Goal: Task Accomplishment & Management: Complete application form

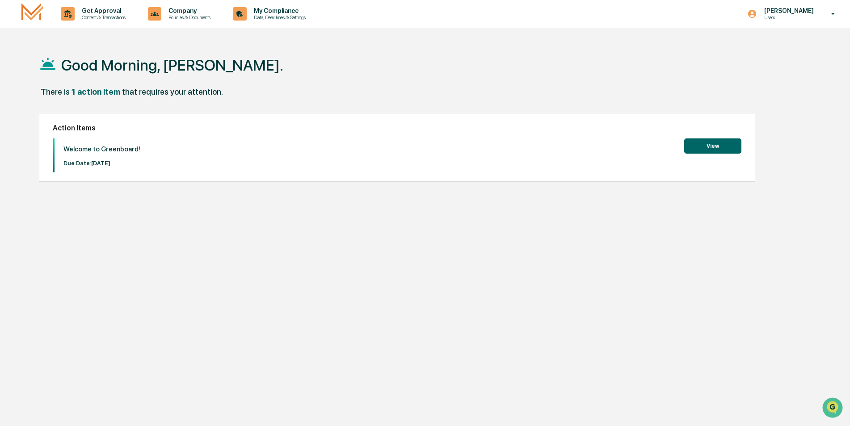
click at [721, 148] on button "View" at bounding box center [712, 145] width 57 height 15
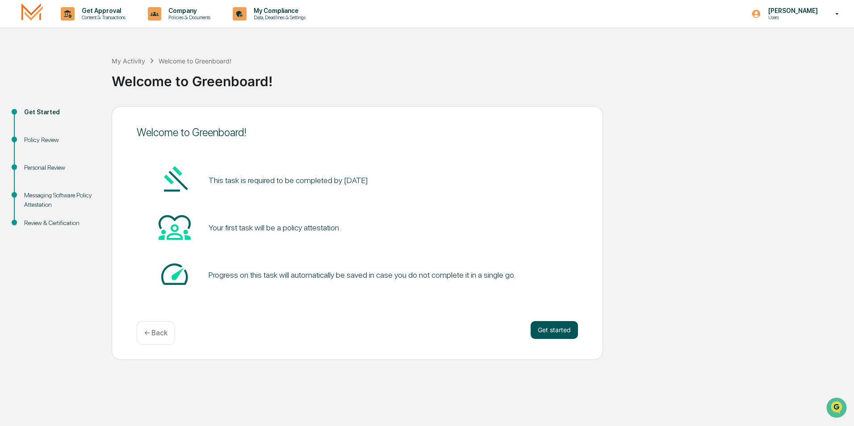
click at [551, 332] on button "Get started" at bounding box center [554, 330] width 47 height 18
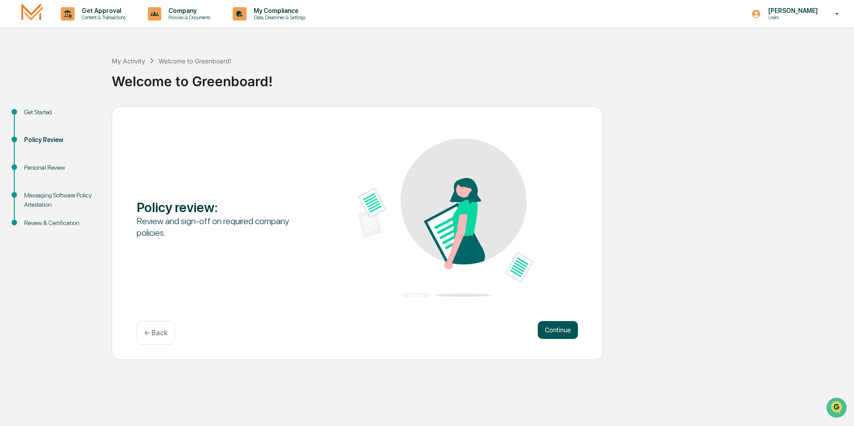
click at [552, 327] on button "Continue" at bounding box center [558, 330] width 40 height 18
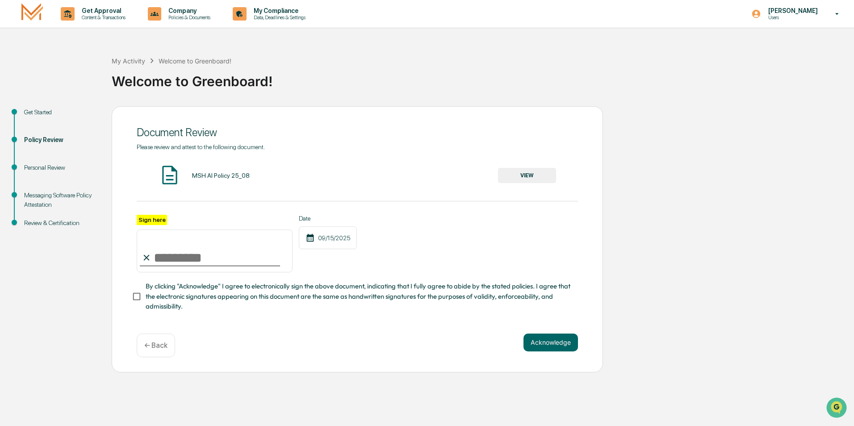
click at [517, 177] on button "VIEW" at bounding box center [527, 175] width 58 height 15
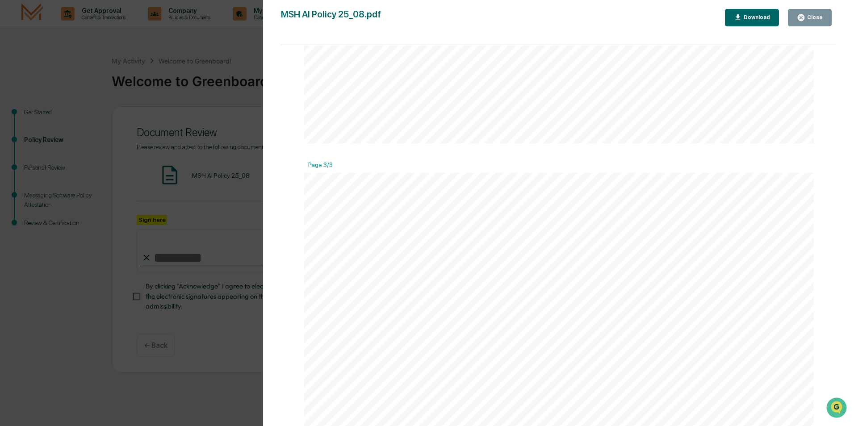
scroll to position [1385, 0]
click at [809, 11] on button "Close" at bounding box center [810, 17] width 44 height 17
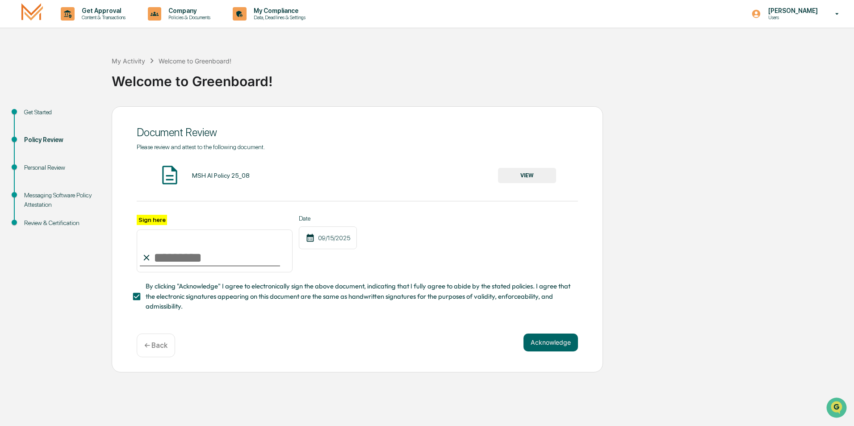
click at [172, 260] on input "Sign here" at bounding box center [215, 251] width 156 height 43
type input "**********"
click at [559, 344] on button "Acknowledge" at bounding box center [551, 343] width 54 height 18
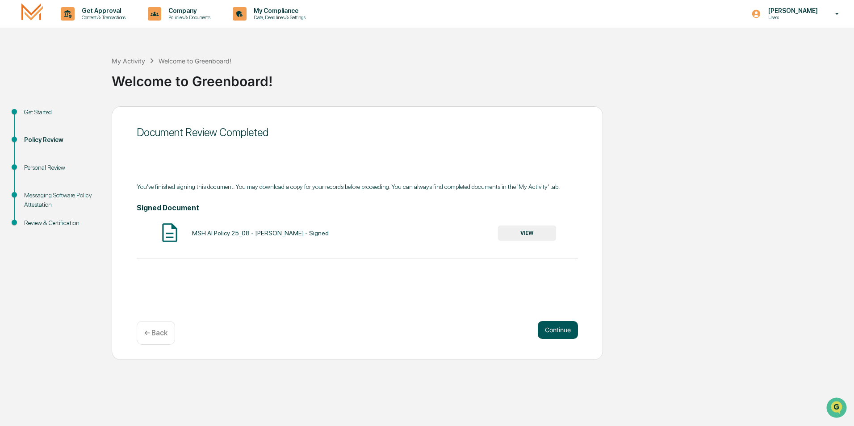
click at [570, 331] on button "Continue" at bounding box center [558, 330] width 40 height 18
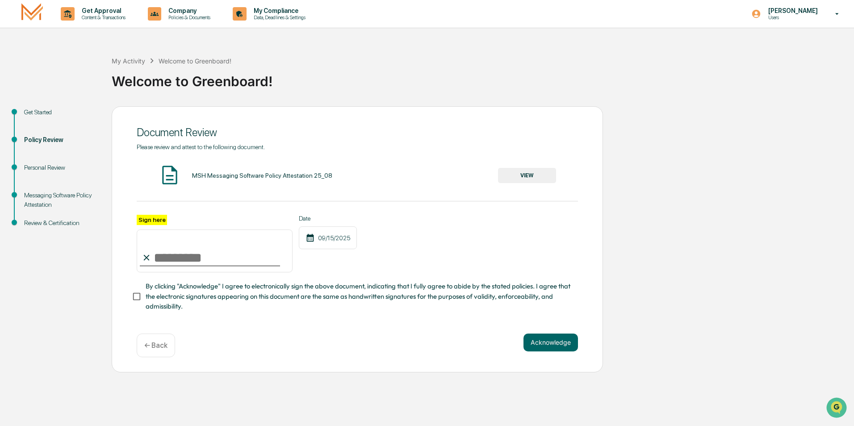
click at [522, 175] on button "VIEW" at bounding box center [527, 175] width 58 height 15
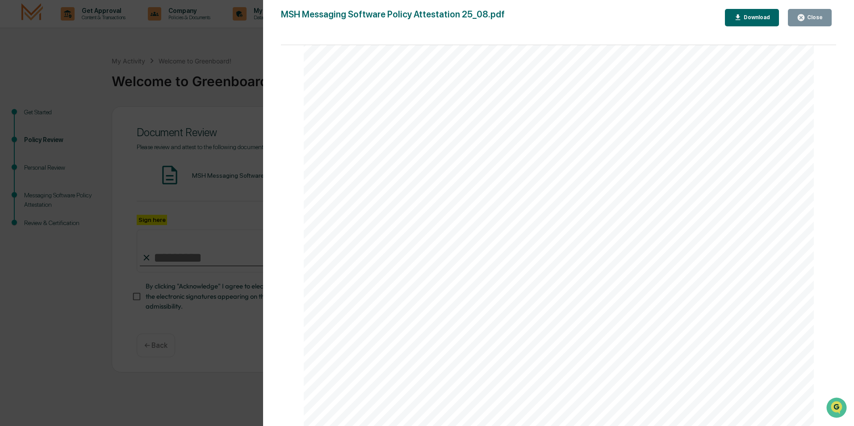
scroll to position [179, 0]
click at [809, 20] on div "Close" at bounding box center [813, 17] width 17 height 6
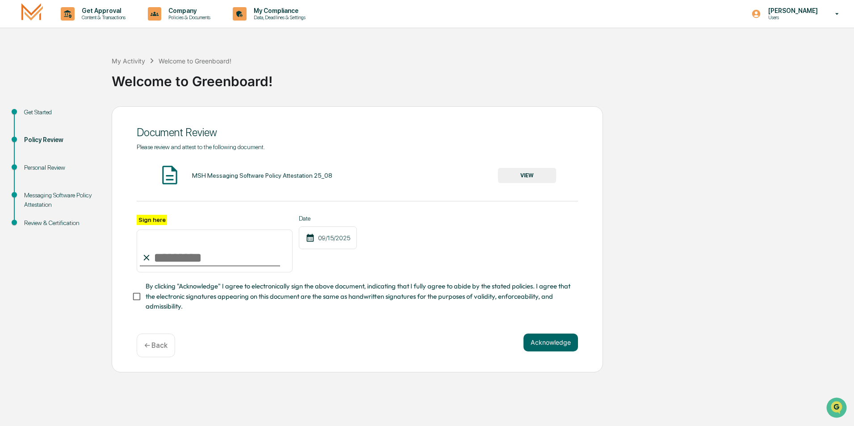
click at [180, 261] on input "Sign here" at bounding box center [215, 251] width 156 height 43
type input "**********"
click at [549, 348] on button "Acknowledge" at bounding box center [551, 343] width 54 height 18
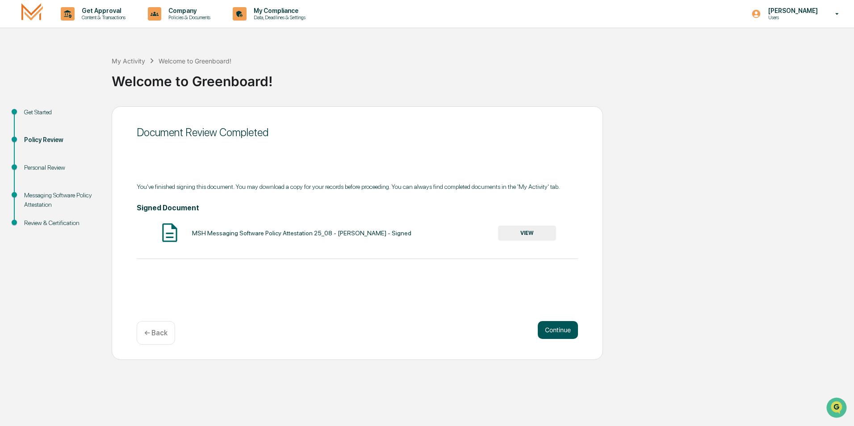
click at [554, 327] on button "Continue" at bounding box center [558, 330] width 40 height 18
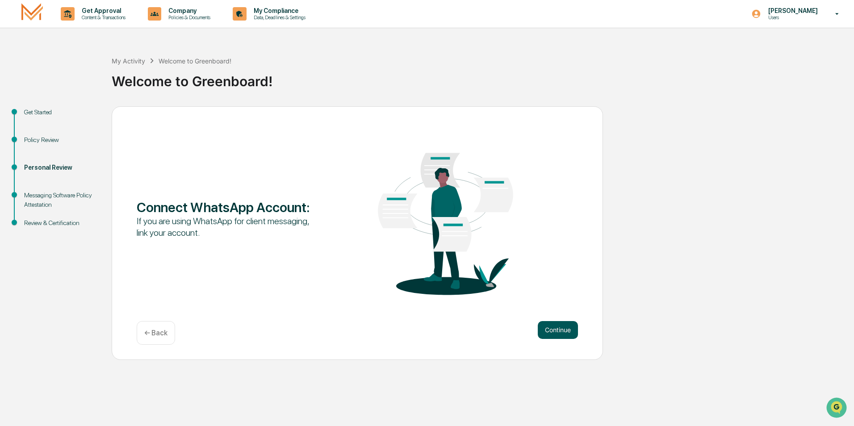
click at [554, 329] on button "Continue" at bounding box center [558, 330] width 40 height 18
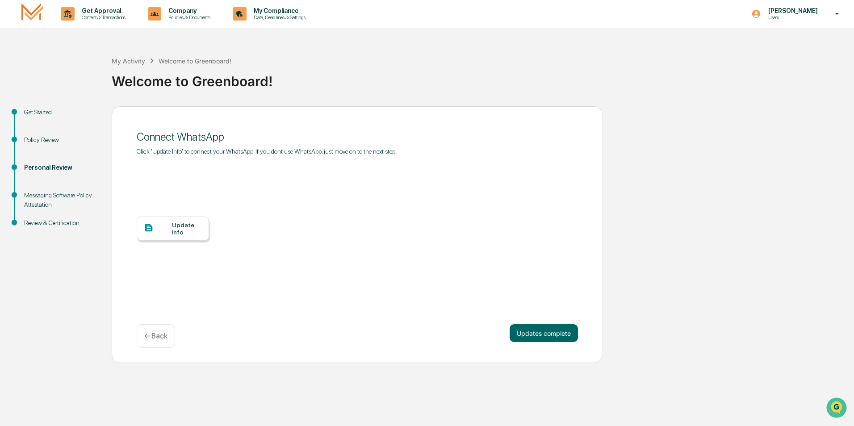
click at [180, 230] on div "Update Info" at bounding box center [187, 229] width 30 height 14
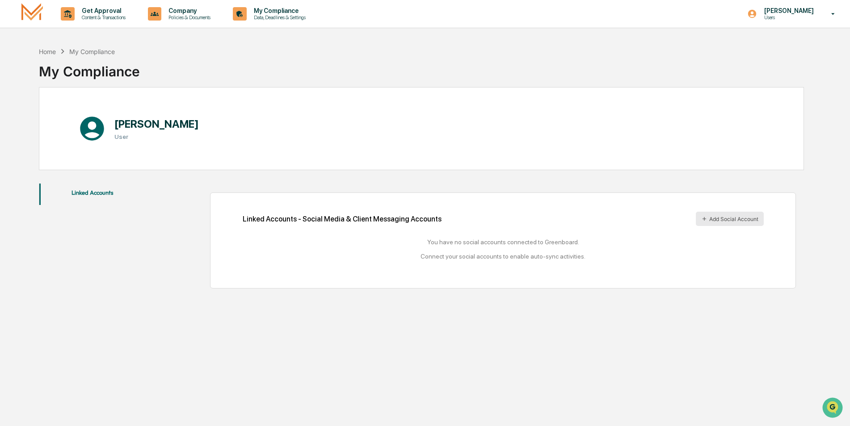
click at [730, 218] on button "Add Social Account" at bounding box center [730, 219] width 68 height 14
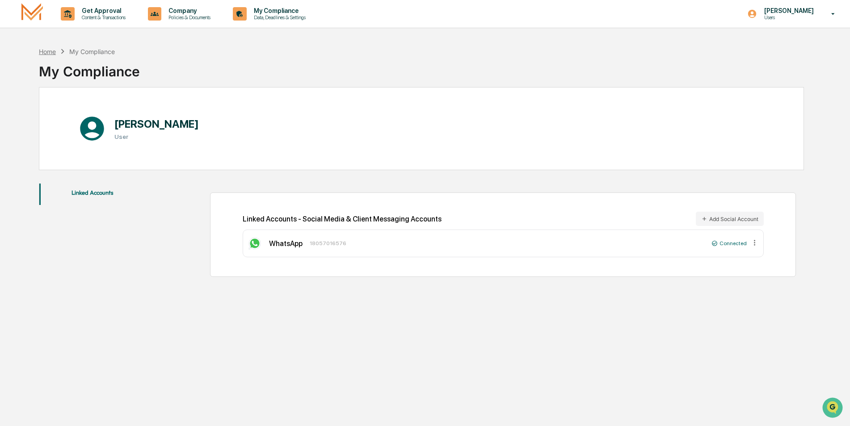
click at [50, 54] on div "Home" at bounding box center [47, 52] width 17 height 8
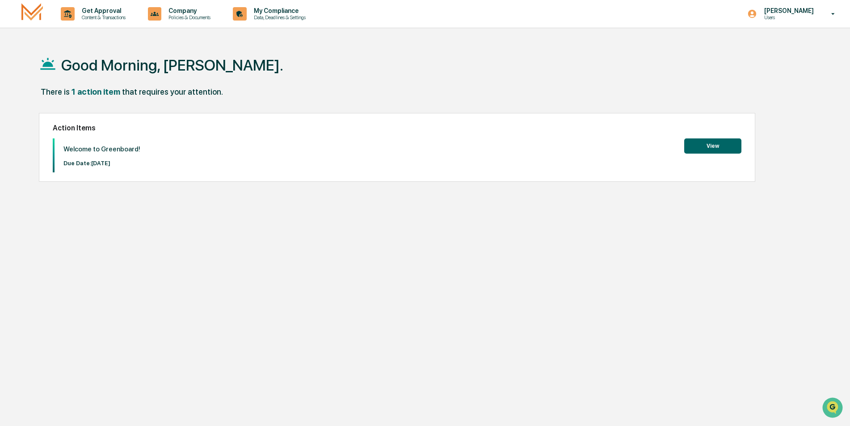
click at [717, 150] on button "View" at bounding box center [712, 145] width 57 height 15
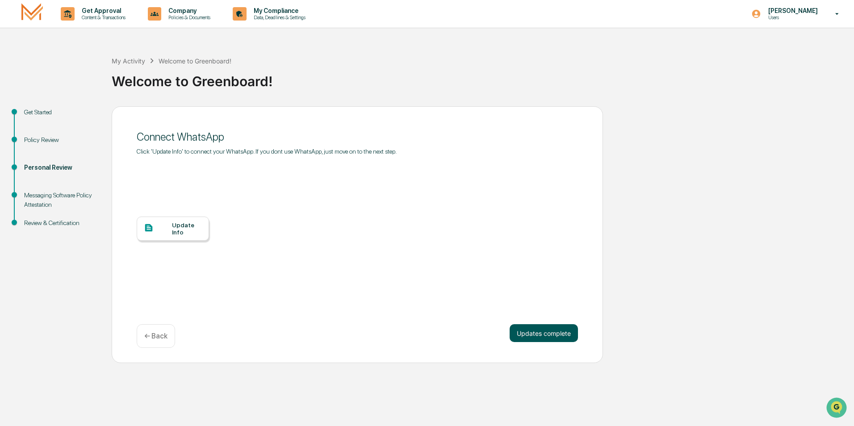
click at [540, 337] on button "Updates complete" at bounding box center [544, 333] width 68 height 18
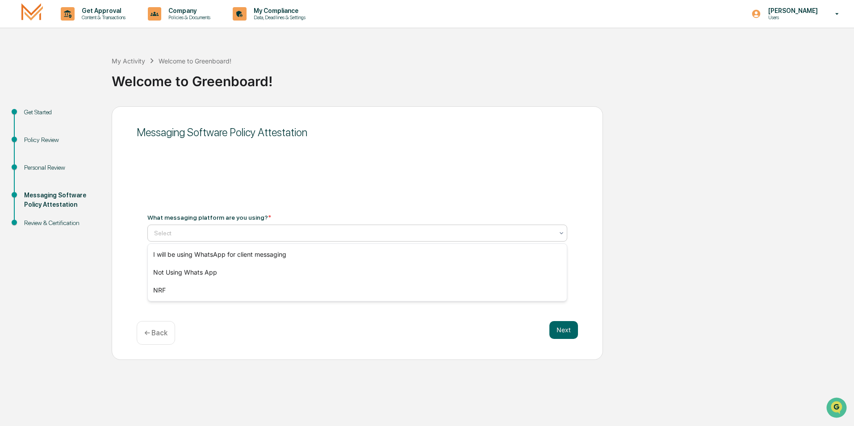
click at [360, 239] on div "Select" at bounding box center [357, 233] width 420 height 17
click at [228, 259] on div "I will be using WhatsApp for client messaging" at bounding box center [357, 255] width 419 height 18
click at [570, 330] on button "Next" at bounding box center [563, 330] width 29 height 18
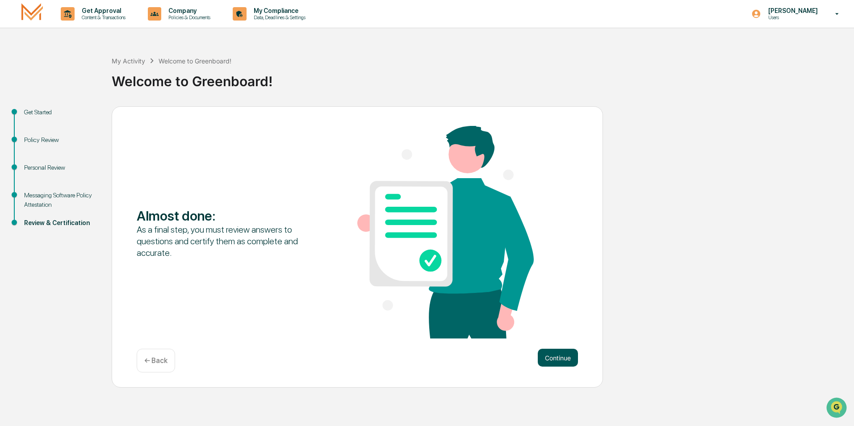
click at [565, 359] on button "Continue" at bounding box center [558, 358] width 40 height 18
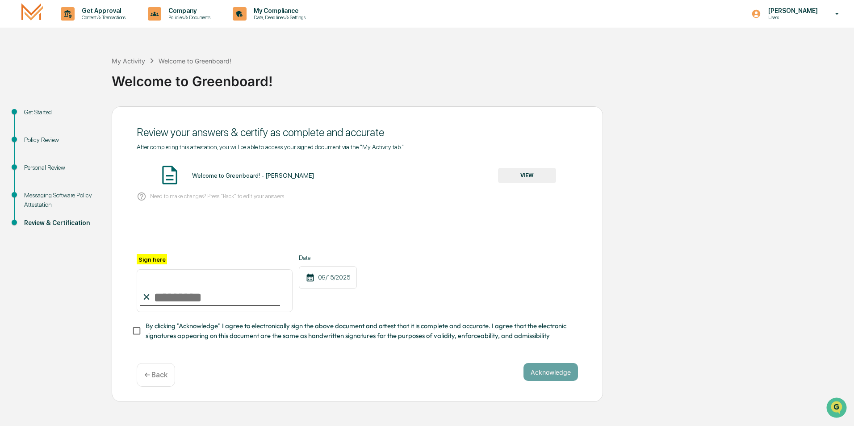
click at [532, 173] on button "VIEW" at bounding box center [527, 175] width 58 height 15
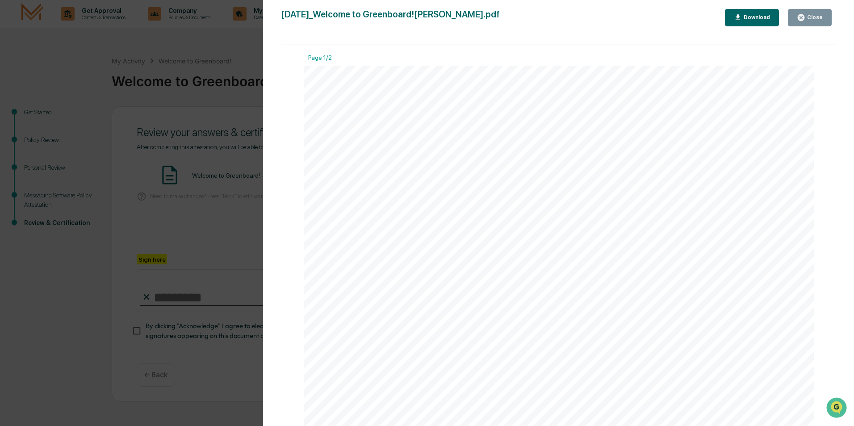
click at [804, 20] on icon "button" at bounding box center [801, 17] width 7 height 7
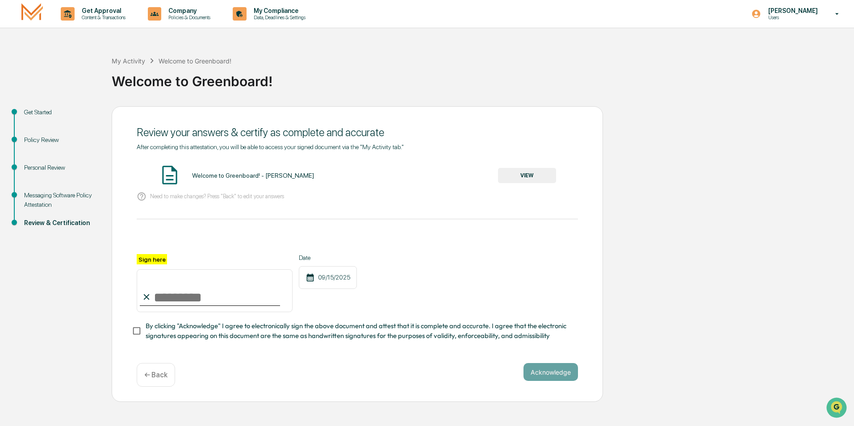
click at [213, 294] on input "Sign here" at bounding box center [215, 290] width 156 height 43
type input "**********"
click at [544, 374] on button "Acknowledge" at bounding box center [551, 372] width 54 height 18
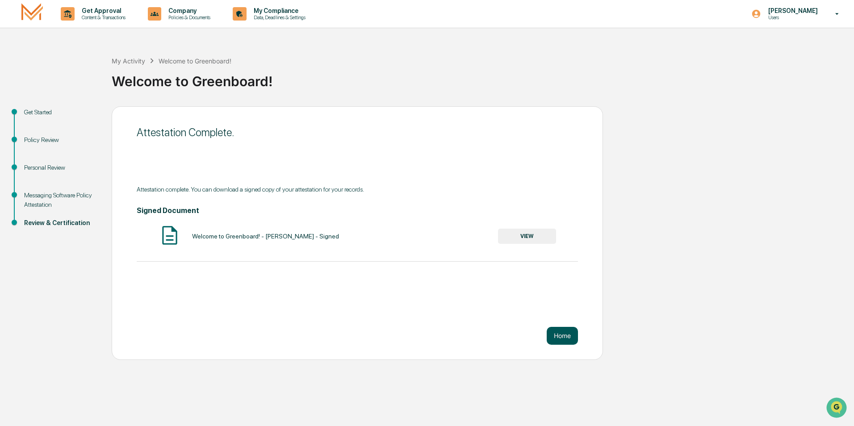
click at [564, 333] on button "Home" at bounding box center [562, 336] width 31 height 18
